Goal: Information Seeking & Learning: Learn about a topic

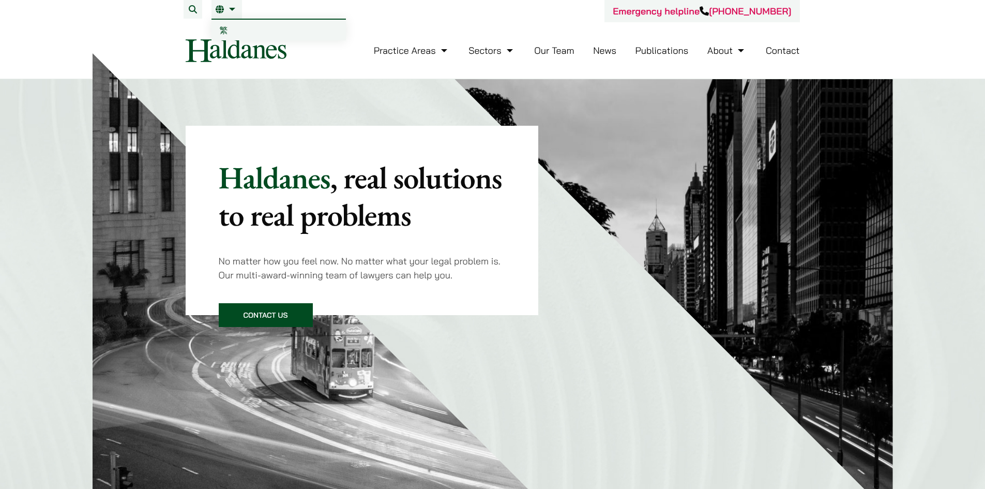
click at [226, 14] on li "EN 繁" at bounding box center [226, 9] width 30 height 19
click at [228, 24] on link "繁" at bounding box center [278, 30] width 134 height 21
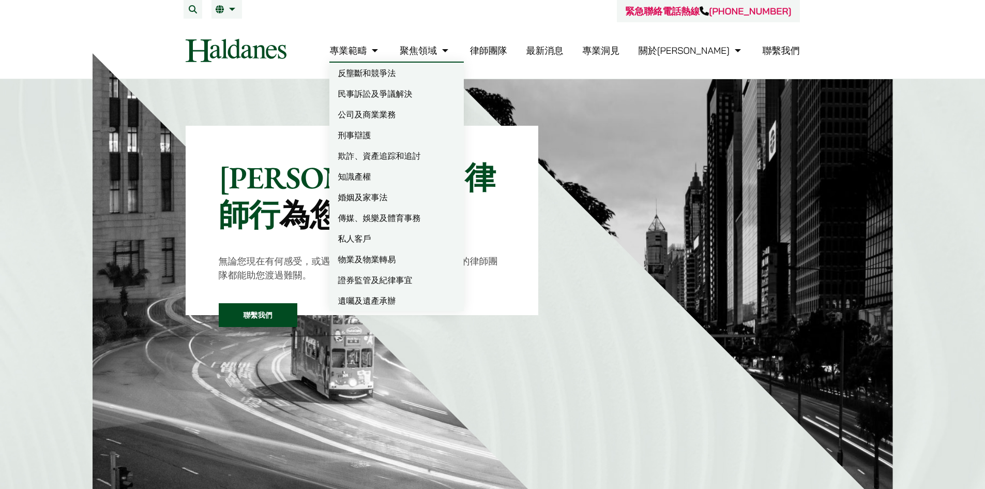
click at [415, 113] on link "公司及商業業務" at bounding box center [396, 114] width 134 height 21
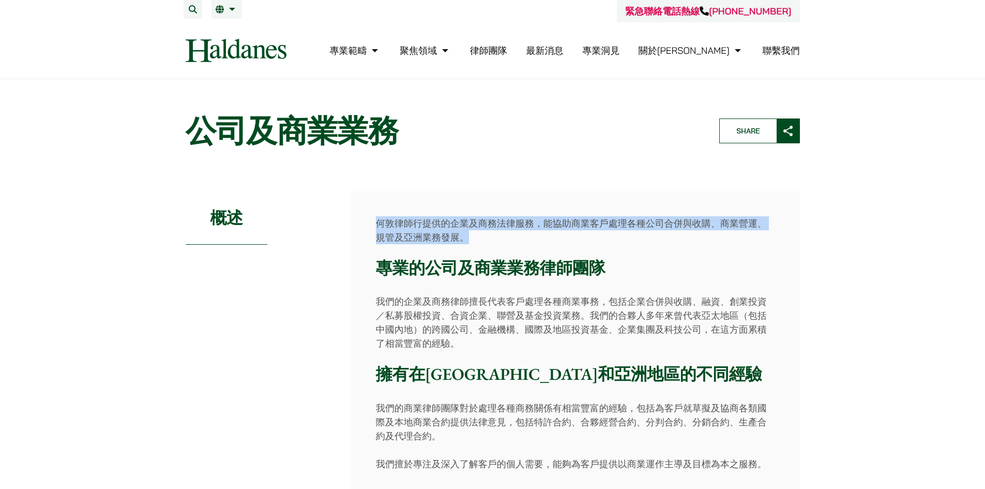
drag, startPoint x: 377, startPoint y: 221, endPoint x: 612, endPoint y: 231, distance: 234.9
click at [612, 231] on p "何敦律師行提供的企業及商務法律服務，能協助商業客戶處理各種公司合併與收購、商業營運、規管及亞洲業務發展。" at bounding box center [575, 230] width 399 height 28
copy p "何敦律師行提供的企業及商務法律服務，能協助商業客戶處理各種公司合併與收購、商業營運、規管及亞洲業務發展。"
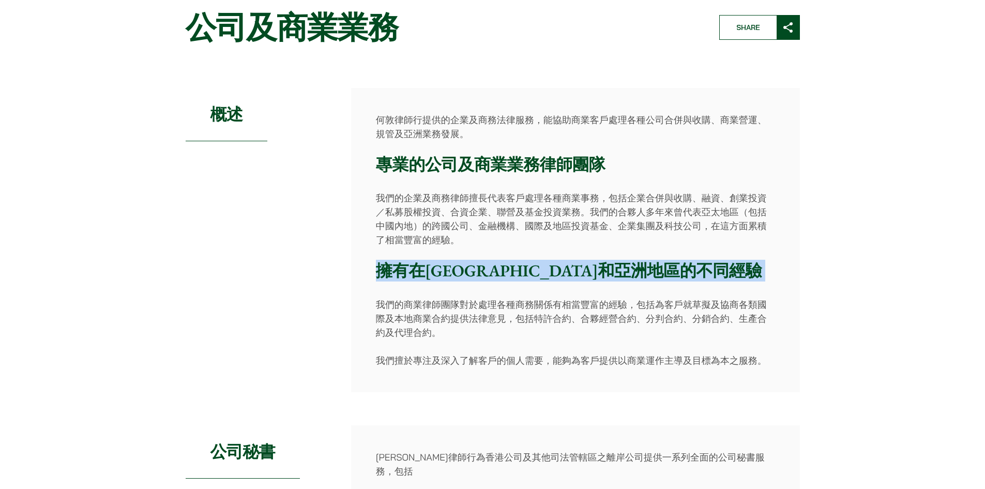
scroll to position [207, 0]
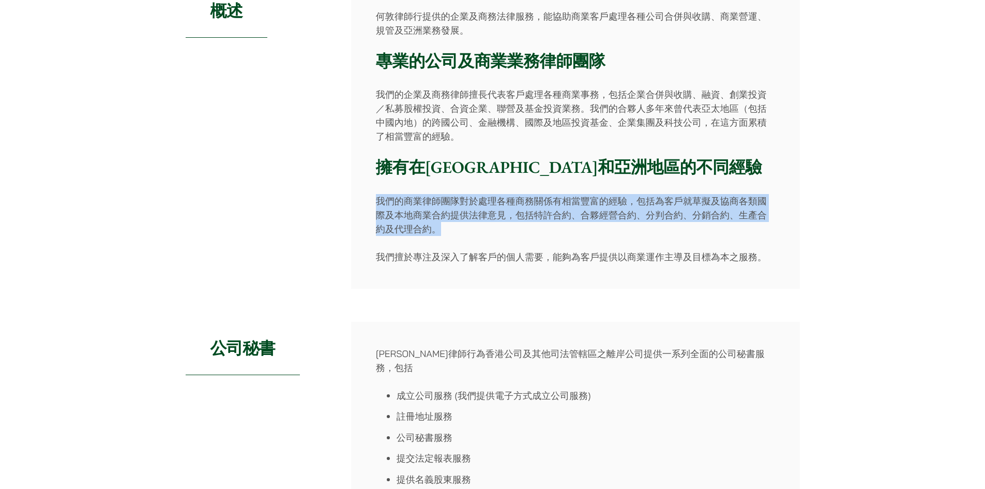
drag, startPoint x: 374, startPoint y: 406, endPoint x: 750, endPoint y: 230, distance: 415.6
click at [750, 230] on div "何敦律師行提供的企業及商務法律服務，能協助商業客戶處理各種公司合併與收購、商業營運、規管及亞洲業務發展。 專業的公司及商業業務律師團隊 我們的企業及商務律師擅…" at bounding box center [575, 136] width 449 height 304
copy p "我們的商業律師團隊對於處理各種商務關係有相當豐富的經驗，包括為客戶就草擬及協商各類國際及本地商業合約提供法律意見，包括特許合約、合夥經營合約、分判合約、分銷合…"
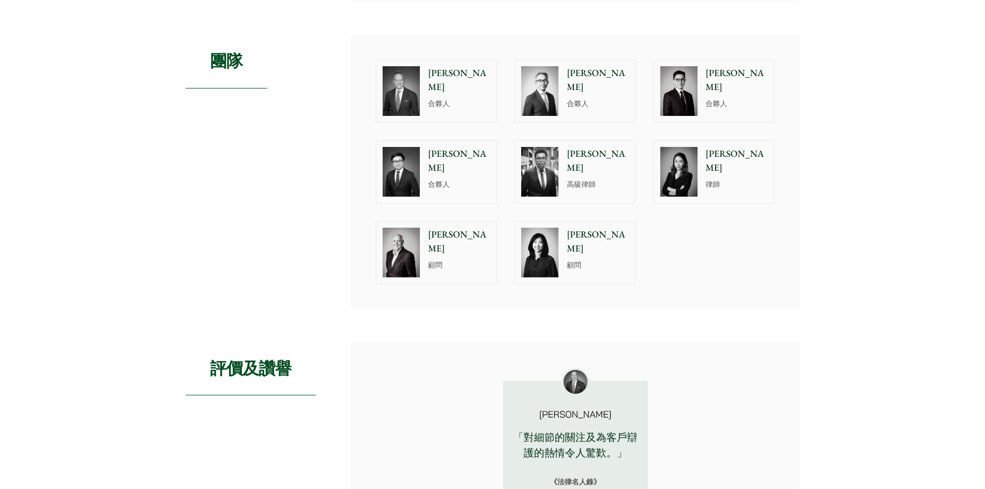
scroll to position [827, 0]
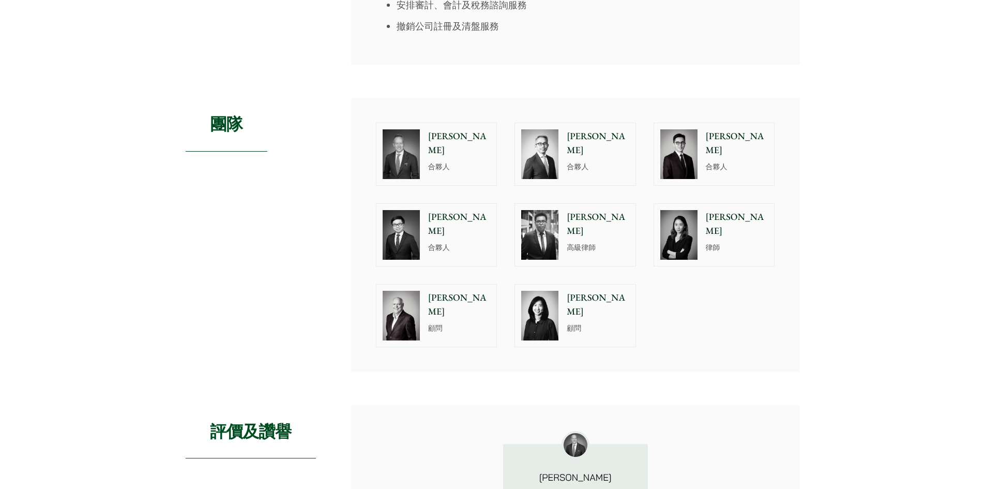
click at [547, 218] on img at bounding box center [539, 235] width 37 height 50
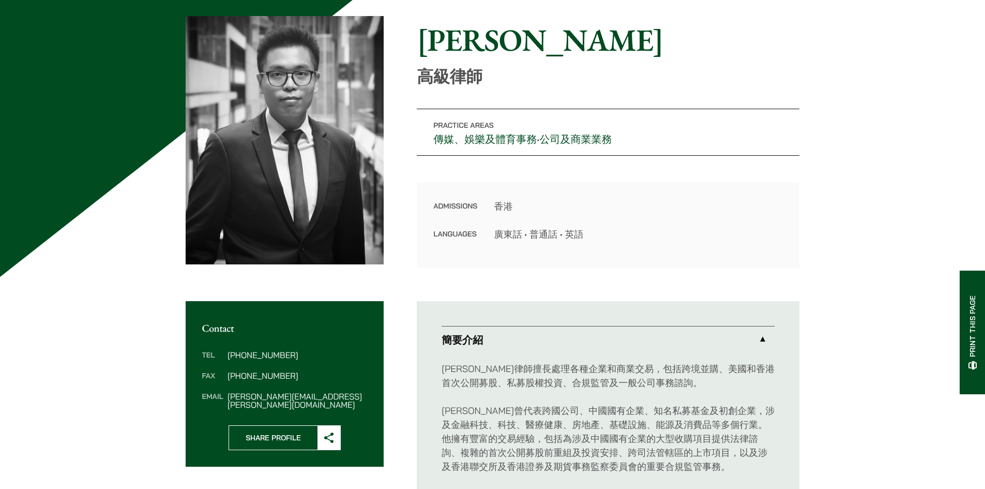
scroll to position [103, 0]
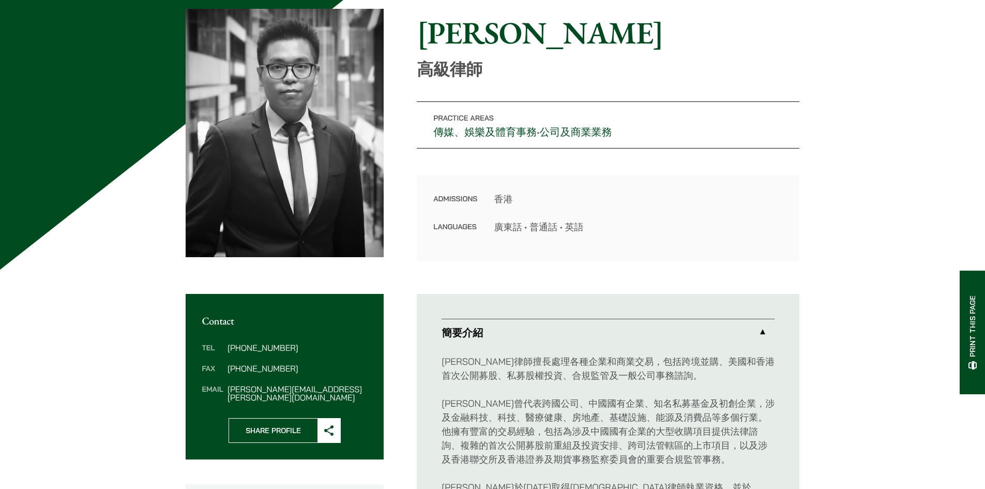
click at [514, 130] on link "傳媒、娛樂及體育事務" at bounding box center [484, 131] width 103 height 13
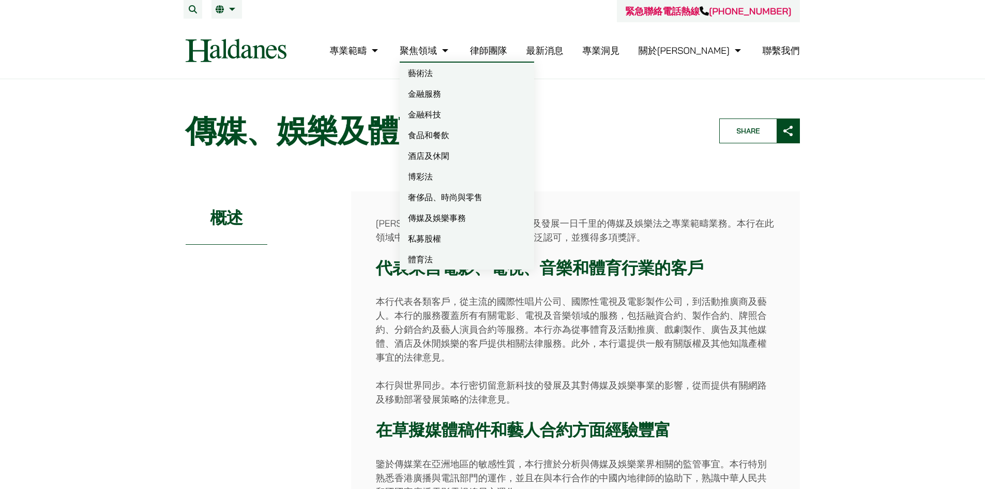
click at [451, 52] on link "聚焦領域" at bounding box center [425, 50] width 51 height 12
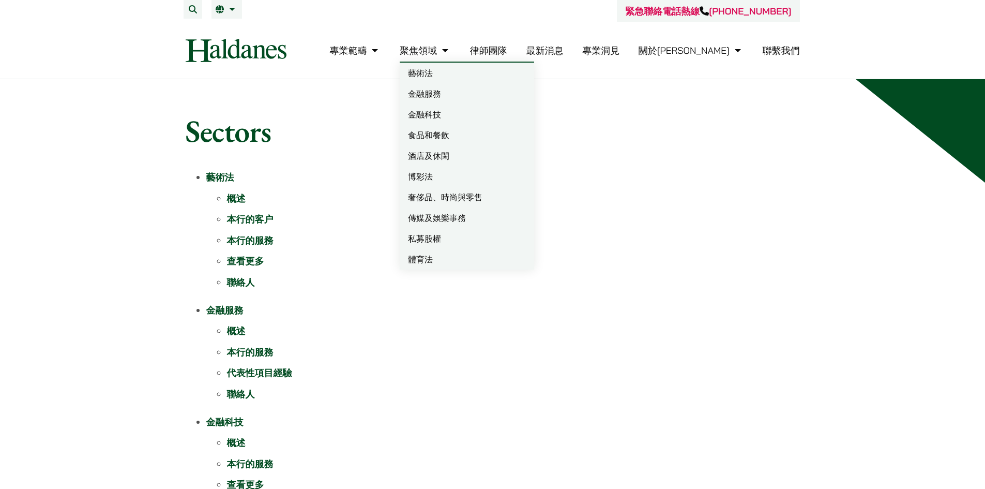
click at [547, 37] on nav "專業範疇 反壟斷和競爭法 民事訴訟及爭議解決 公司及商業業務 刑事辯護 欺詐、資產追踪和追討 知識產權 婚姻及家事法 傳媒、娛樂及體育事務 私人客戶 物業及物…" at bounding box center [493, 50] width 614 height 56
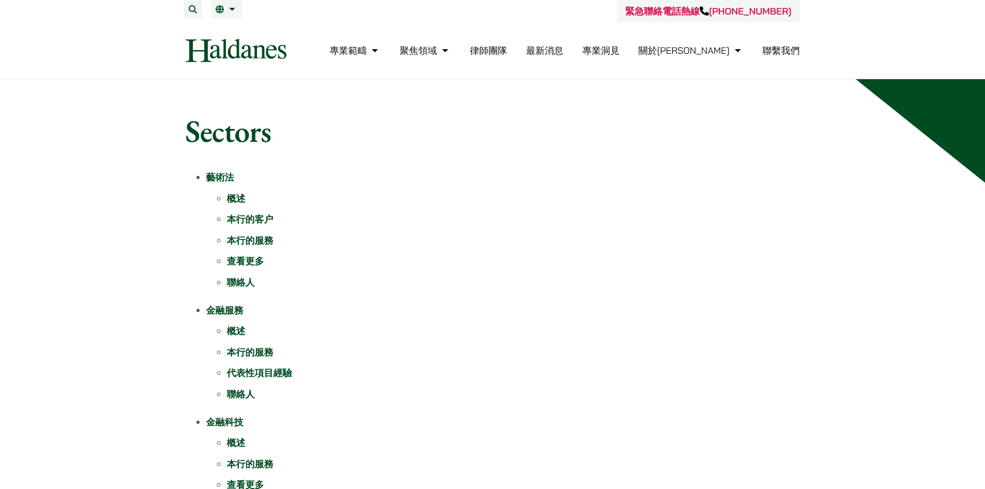
click at [507, 50] on link "律師團隊" at bounding box center [488, 50] width 37 height 12
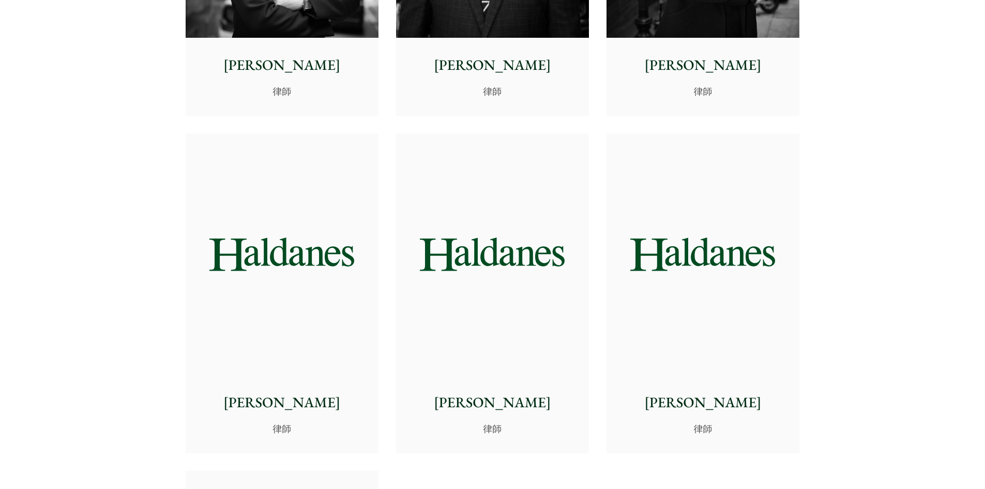
scroll to position [4229, 0]
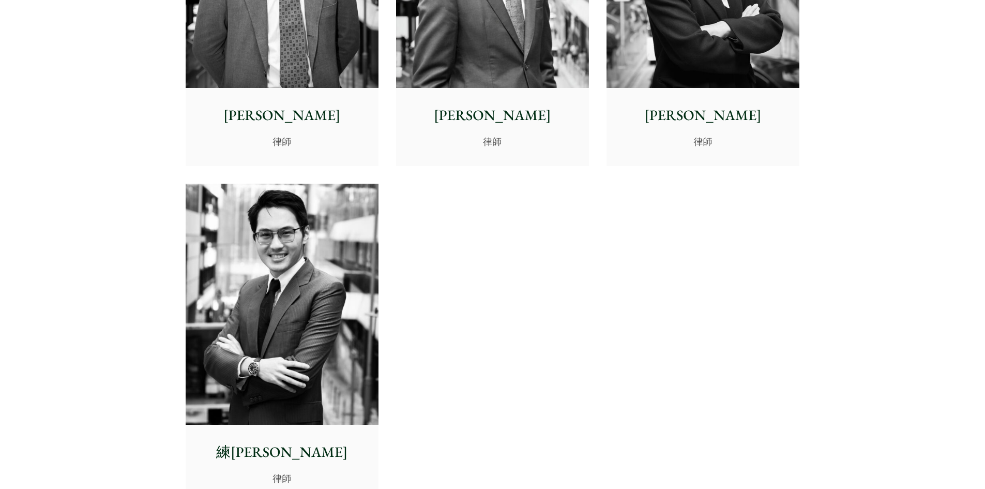
click at [283, 340] on img at bounding box center [282, 304] width 193 height 241
